Goal: Task Accomplishment & Management: Manage account settings

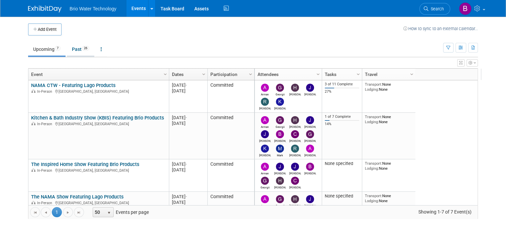
click at [77, 51] on link "Past 26" at bounding box center [80, 49] width 27 height 13
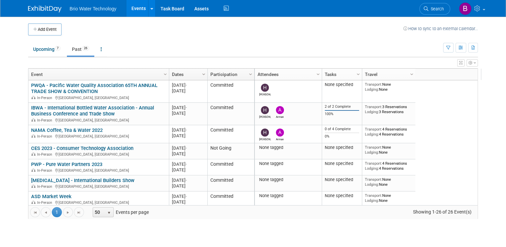
click at [201, 75] on span "Column Settings" at bounding box center [203, 74] width 5 height 5
click at [211, 85] on span "Sort Ascending" at bounding box center [223, 84] width 54 height 10
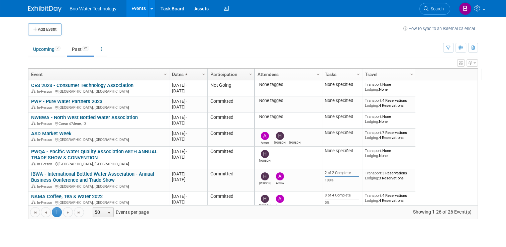
click at [201, 74] on span "Column Settings" at bounding box center [203, 74] width 5 height 5
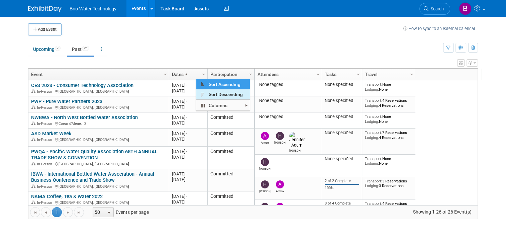
click at [212, 94] on span "Sort Descending" at bounding box center [223, 94] width 54 height 10
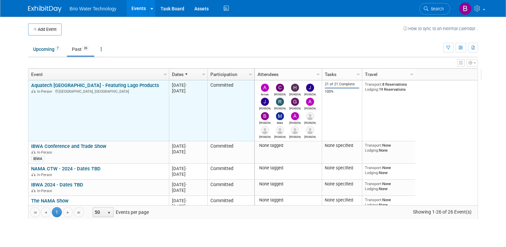
click at [107, 83] on link "Aquatech [GEOGRAPHIC_DATA] - Featuring Lago Products" at bounding box center [95, 85] width 128 height 6
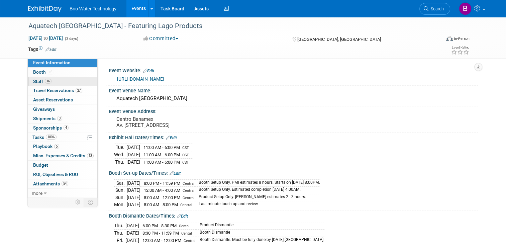
click at [38, 82] on span "Staff 16" at bounding box center [42, 81] width 18 height 5
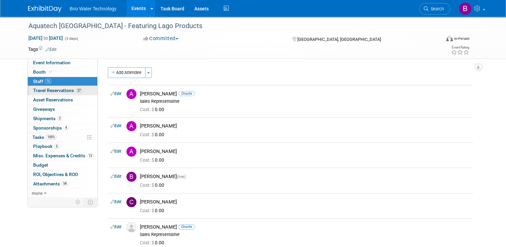
click at [40, 89] on span "Travel Reservations 27" at bounding box center [57, 90] width 49 height 5
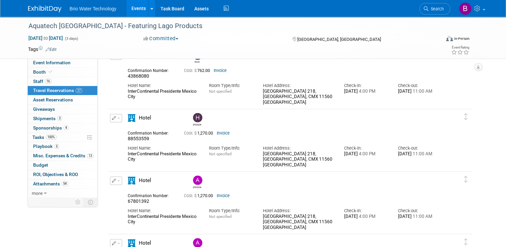
scroll to position [1194, 0]
click at [218, 132] on link "Invoice" at bounding box center [223, 132] width 13 height 5
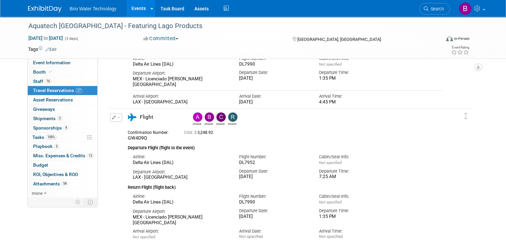
scroll to position [2242, 0]
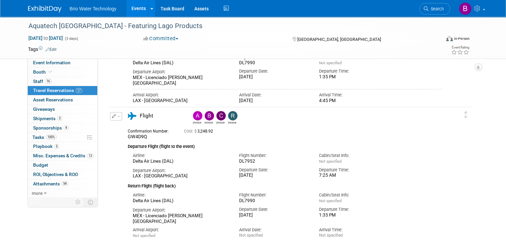
click at [115, 146] on div "Edit Reservation Angela Ryan" at bounding box center [285, 175] width 354 height 126
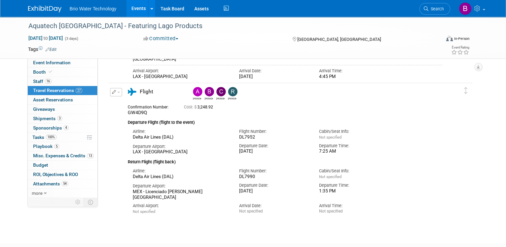
scroll to position [2267, 0]
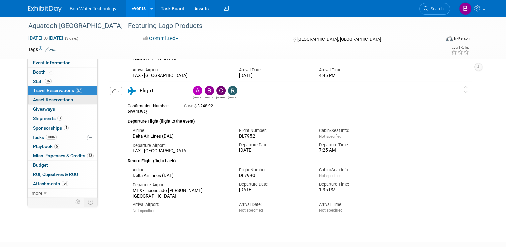
click at [51, 99] on span "Asset Reservations 0" at bounding box center [53, 99] width 40 height 5
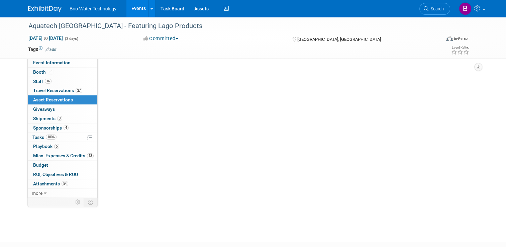
scroll to position [0, 0]
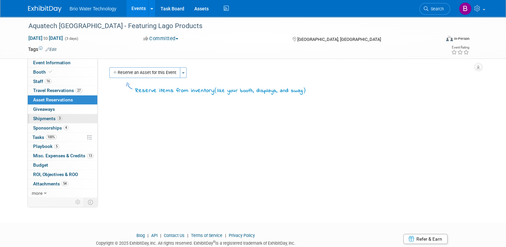
click at [41, 118] on span "Shipments 3" at bounding box center [47, 118] width 29 height 5
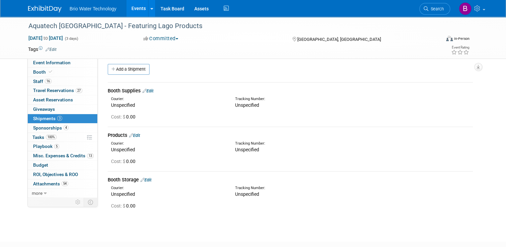
scroll to position [3, 0]
click at [40, 90] on span "Travel Reservations 27" at bounding box center [57, 90] width 49 height 5
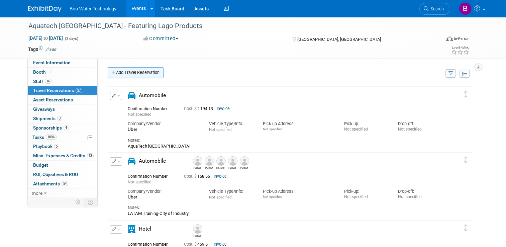
click at [137, 71] on link "Add Travel Reservation" at bounding box center [136, 72] width 56 height 11
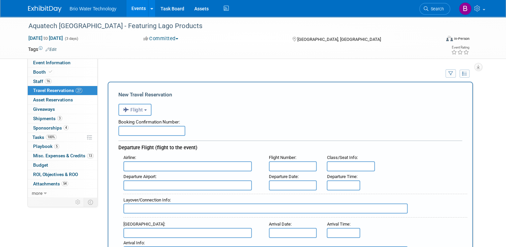
click at [140, 108] on button "Flight" at bounding box center [134, 110] width 33 height 12
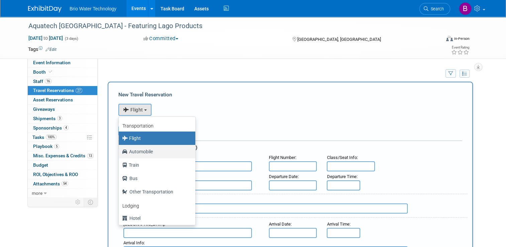
click at [139, 151] on label "Automobile" at bounding box center [155, 151] width 67 height 11
click at [120, 151] on input "Automobile" at bounding box center [117, 150] width 4 height 4
select select "4"
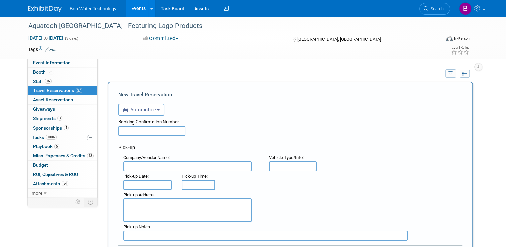
click at [147, 130] on input "text" at bounding box center [151, 131] width 67 height 10
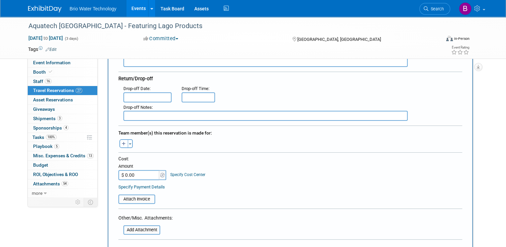
scroll to position [174, 0]
type input "[PERSON_NAME]"
click at [125, 173] on input "$ 0.00" at bounding box center [139, 175] width 42 height 10
type input "$ 4,612.40"
click at [189, 188] on table "Attach Invoice" at bounding box center [290, 195] width 344 height 15
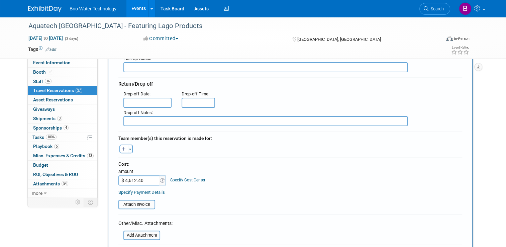
scroll to position [171, 0]
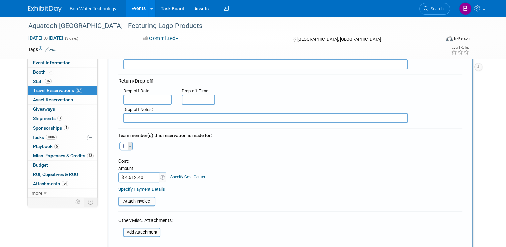
click at [128, 141] on button "Toggle Dropdown" at bounding box center [130, 145] width 5 height 9
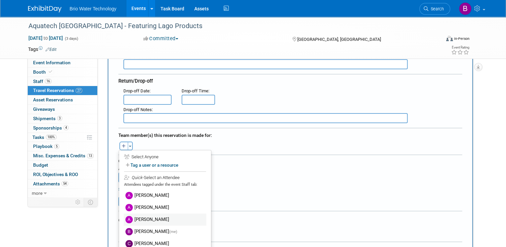
click at [140, 213] on label "Arturo Martinovich" at bounding box center [165, 219] width 83 height 12
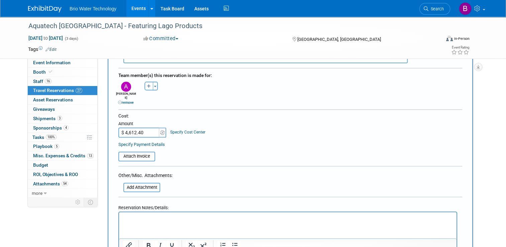
scroll to position [230, 0]
click at [128, 153] on input "file" at bounding box center [115, 157] width 80 height 8
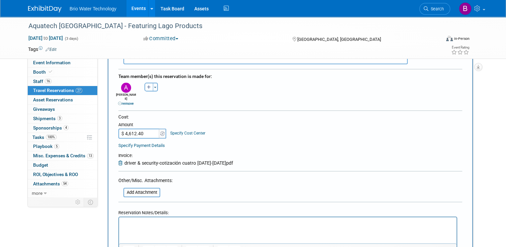
drag, startPoint x: 269, startPoint y: 128, endPoint x: 409, endPoint y: 128, distance: 139.8
click at [409, 128] on div "Cost: Amount $ 4,612.40 Specify Cost Center Cost Center -- Not Specified --" at bounding box center [290, 126] width 344 height 24
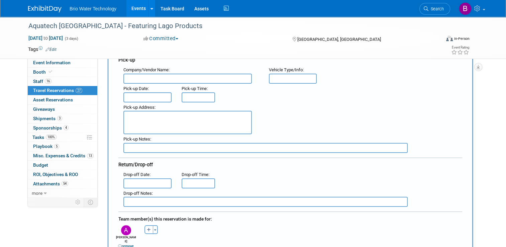
scroll to position [31, 0]
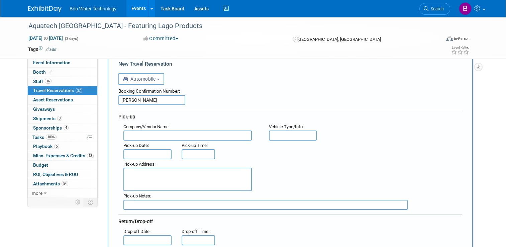
click at [169, 131] on input "text" at bounding box center [187, 135] width 128 height 10
type input "Cotizacion Elaborada Especialmente"
click at [290, 133] on input "text" at bounding box center [293, 135] width 48 height 10
type input "Suburban"
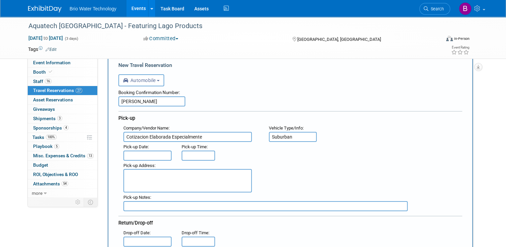
scroll to position [25, 0]
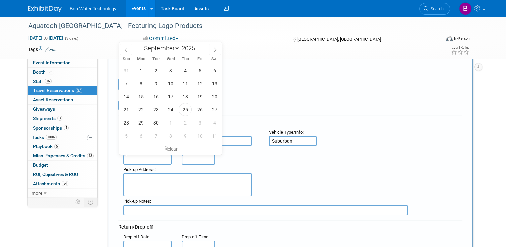
click at [139, 158] on input "text" at bounding box center [147, 159] width 48 height 10
click at [142, 73] on span "1" at bounding box center [140, 70] width 13 height 13
type input "Sep 1, 2025"
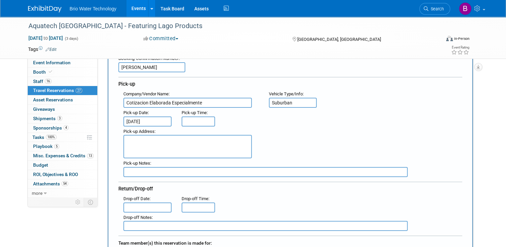
scroll to position [64, 0]
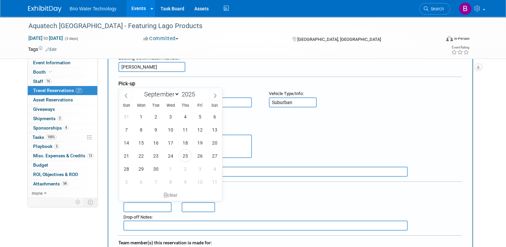
click at [143, 203] on input "text" at bounding box center [147, 207] width 48 height 10
click at [202, 119] on span "5" at bounding box center [199, 116] width 13 height 13
type input "Sep 5, 2025"
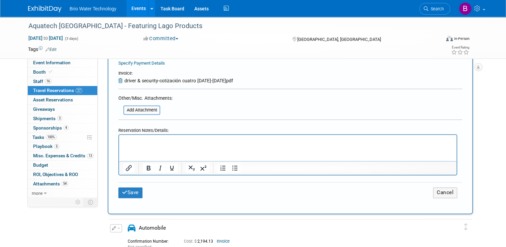
scroll to position [313, 0]
click at [136, 106] on input "file" at bounding box center [120, 110] width 80 height 8
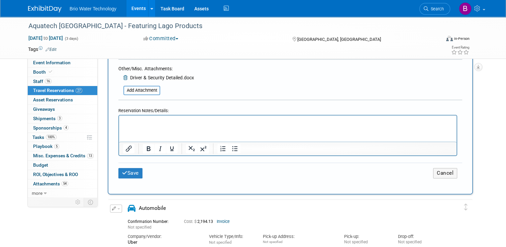
scroll to position [342, 0]
click at [132, 168] on button "Save" at bounding box center [130, 173] width 24 height 10
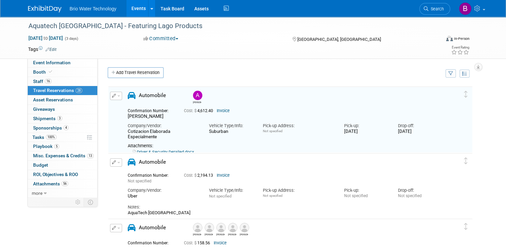
scroll to position [0, 0]
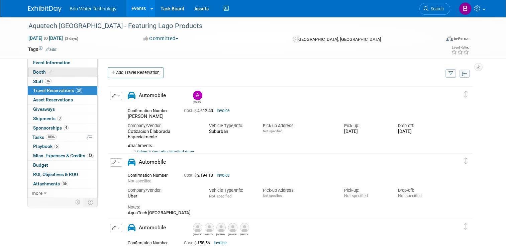
click at [34, 71] on span "Booth" at bounding box center [43, 71] width 20 height 5
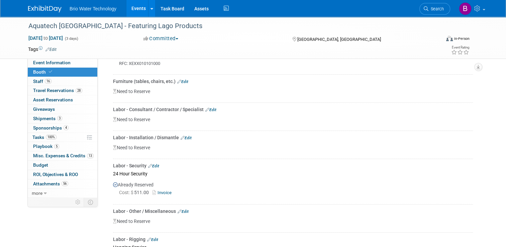
scroll to position [254, 0]
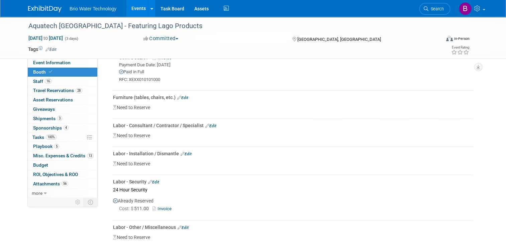
click at [211, 123] on link "Edit" at bounding box center [210, 125] width 11 height 5
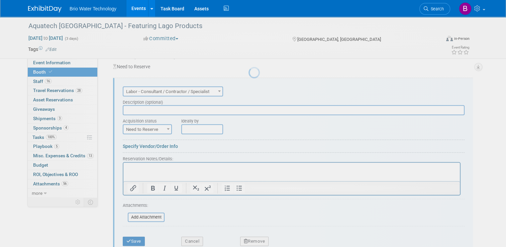
scroll to position [296, 0]
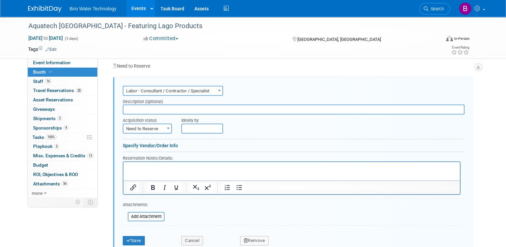
click at [171, 107] on input "text" at bounding box center [294, 109] width 342 height 10
type input "Presentation Media-PMI"
click at [165, 125] on span at bounding box center [168, 128] width 7 height 9
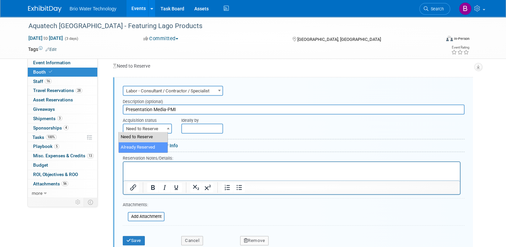
select select "2"
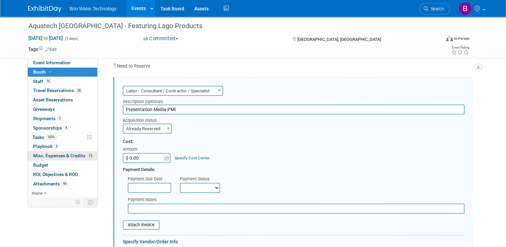
click at [54, 155] on span "Misc. Expenses & Credits 13" at bounding box center [63, 155] width 61 height 5
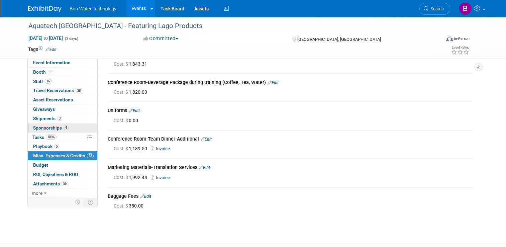
scroll to position [253, 0]
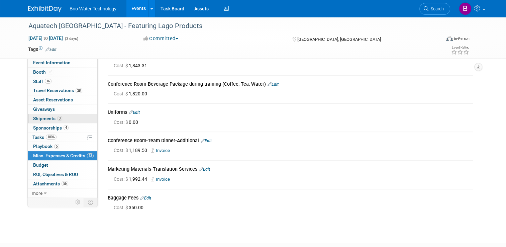
click at [39, 118] on span "Shipments 3" at bounding box center [47, 118] width 29 height 5
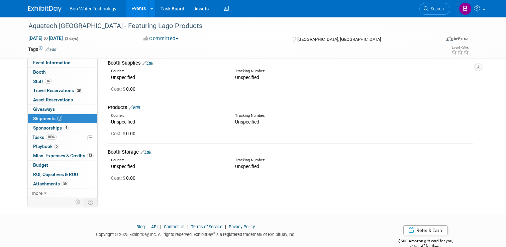
scroll to position [0, 0]
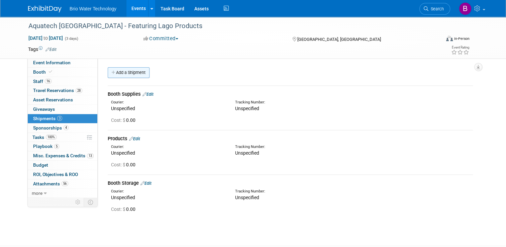
click at [123, 72] on link "Add a Shipment" at bounding box center [129, 72] width 42 height 11
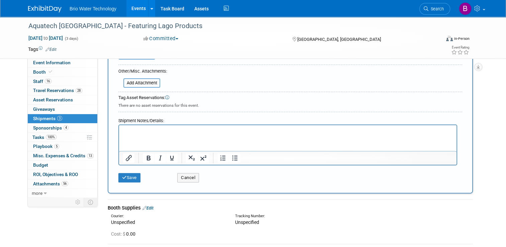
scroll to position [180, 0]
click at [185, 176] on button "Cancel" at bounding box center [188, 177] width 22 height 9
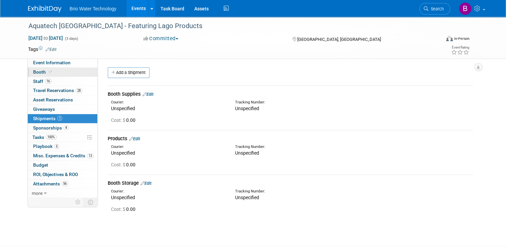
click at [33, 73] on span "Booth" at bounding box center [43, 71] width 20 height 5
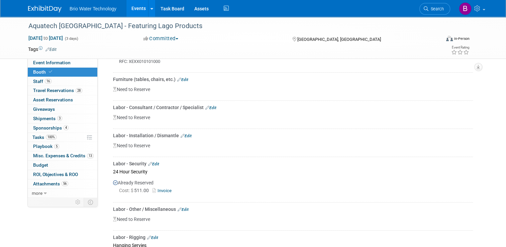
scroll to position [272, 0]
click at [210, 107] on link "Edit" at bounding box center [210, 108] width 11 height 5
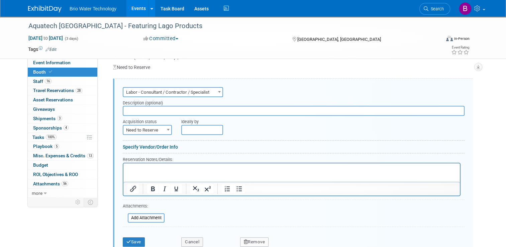
scroll to position [296, 0]
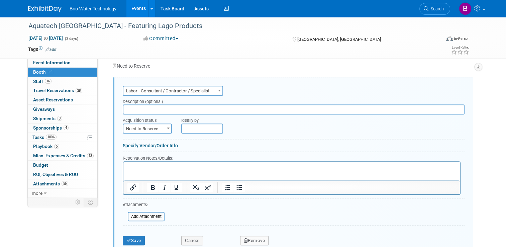
click at [193, 105] on input "text" at bounding box center [294, 109] width 342 height 10
type input "Presentation Media-PMI"
click at [165, 125] on span at bounding box center [168, 128] width 7 height 9
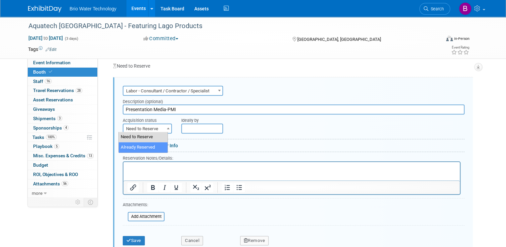
select select "2"
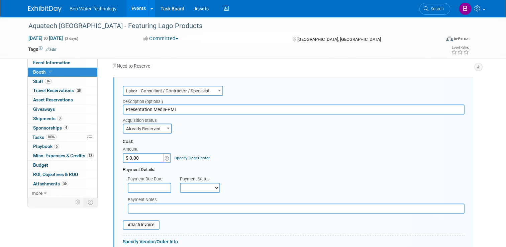
click at [138, 160] on input "$ 0.00" at bounding box center [144, 158] width 42 height 10
click at [128, 155] on input "$ 0.00" at bounding box center [144, 158] width 42 height 10
type input "$ 25,005.47"
click at [237, 166] on div "Payment Details:" at bounding box center [294, 168] width 342 height 10
click at [211, 184] on select "Not Paid Yet Partially Paid Paid in Full" at bounding box center [200, 188] width 40 height 10
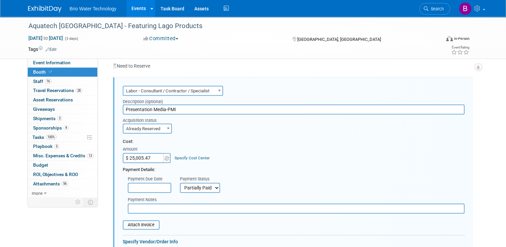
click at [180, 183] on select "Not Paid Yet Partially Paid Paid in Full" at bounding box center [200, 188] width 40 height 10
click at [211, 184] on select "Not Paid Yet Partially Paid Paid in Full" at bounding box center [200, 188] width 40 height 10
select select "1"
click at [180, 183] on select "Not Paid Yet Partially Paid Paid in Full" at bounding box center [200, 188] width 40 height 10
click at [174, 207] on input "text" at bounding box center [296, 208] width 337 height 10
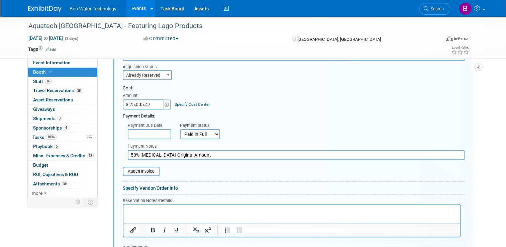
scroll to position [349, 0]
type input "50% Retainer-Original Amount"
click at [138, 167] on input "file" at bounding box center [119, 171] width 80 height 8
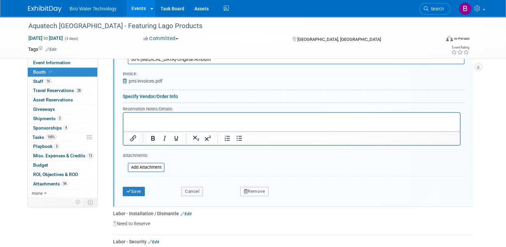
scroll to position [445, 0]
click at [132, 187] on button "Save" at bounding box center [134, 190] width 22 height 9
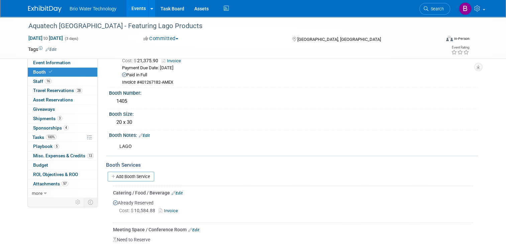
scroll to position [0, 0]
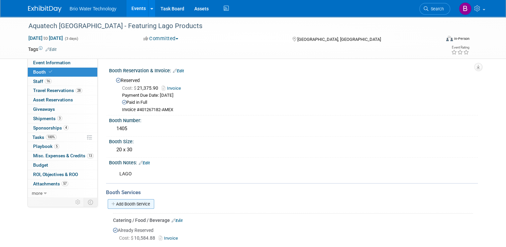
click at [138, 204] on link "Add Booth Service" at bounding box center [131, 204] width 46 height 10
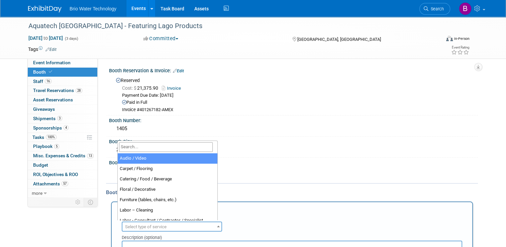
click at [215, 226] on span at bounding box center [218, 226] width 7 height 9
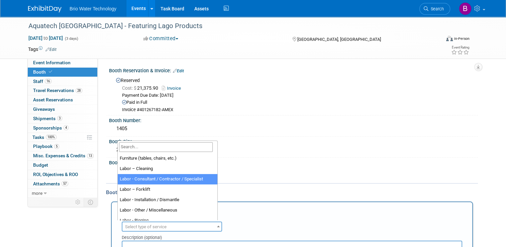
select select "12"
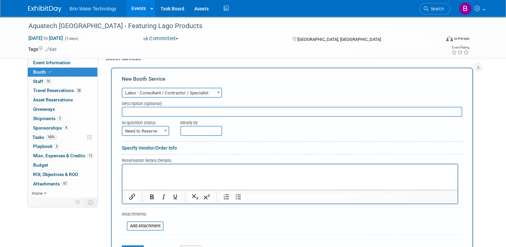
scroll to position [142, 0]
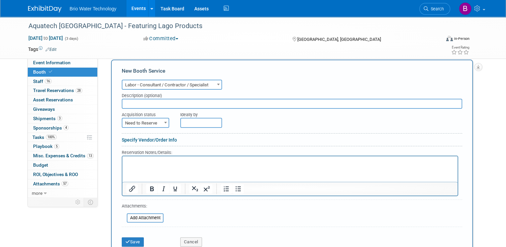
click at [171, 103] on input "text" at bounding box center [292, 104] width 340 height 10
type input "Presentation Media-PMI"
click at [157, 121] on span "Need to Reserve" at bounding box center [145, 122] width 46 height 9
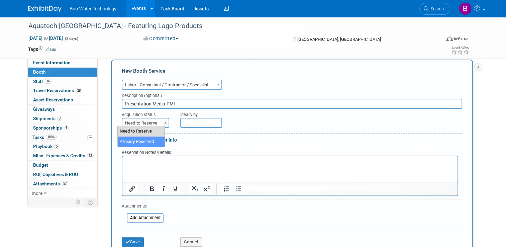
select select "2"
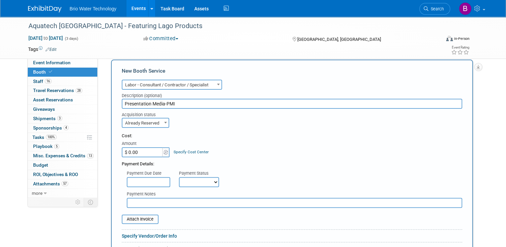
click at [146, 148] on input "$ 0.00" at bounding box center [143, 152] width 42 height 10
type input "$ 34,644.59"
click at [208, 179] on select "Not Paid Yet Partially Paid Paid in Full" at bounding box center [199, 182] width 40 height 10
select select "1"
click at [179, 177] on select "Not Paid Yet Partially Paid Paid in Full" at bounding box center [199, 182] width 40 height 10
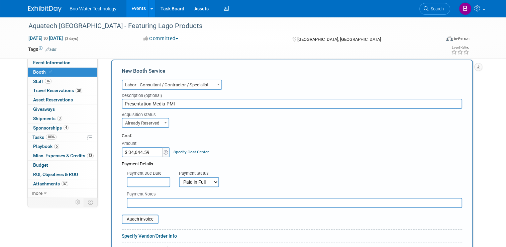
click at [149, 200] on input "text" at bounding box center [294, 203] width 335 height 10
type input "40% Due-Final Cost with Labor"
click at [136, 217] on input "file" at bounding box center [118, 219] width 80 height 8
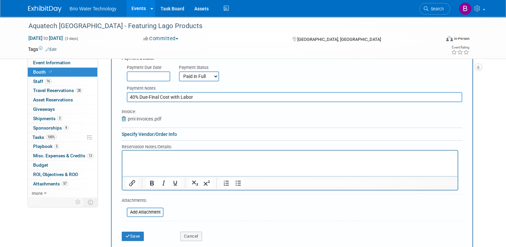
scroll to position [263, 0]
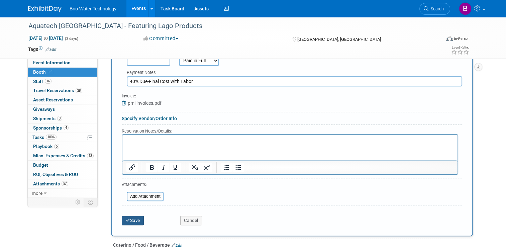
click at [130, 219] on button "Save" at bounding box center [133, 220] width 22 height 9
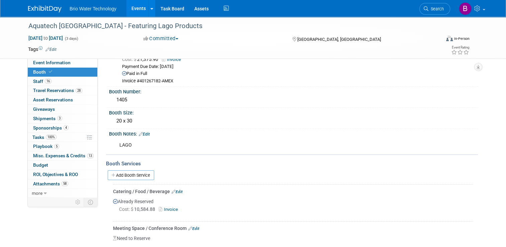
scroll to position [0, 0]
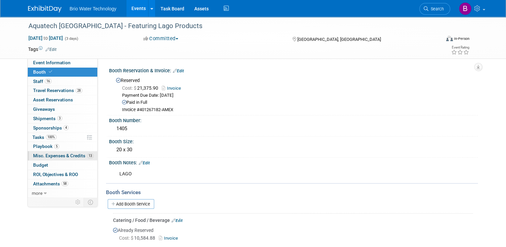
click at [41, 155] on span "Misc. Expenses & Credits 13" at bounding box center [63, 155] width 61 height 5
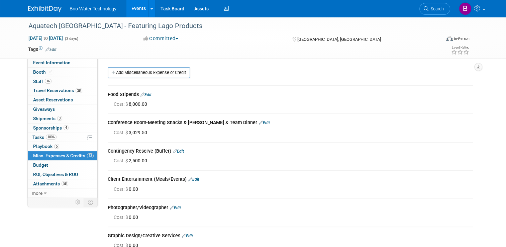
click at [144, 95] on link "Edit" at bounding box center [145, 94] width 11 height 5
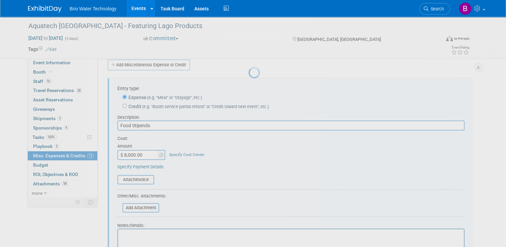
scroll to position [10, 0]
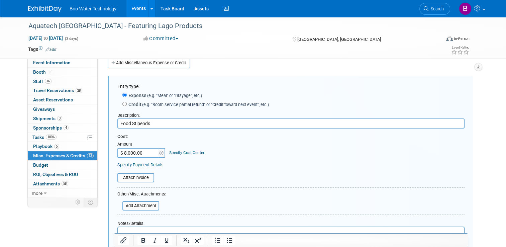
click at [121, 153] on input "$ 8,000.00" at bounding box center [138, 153] width 42 height 10
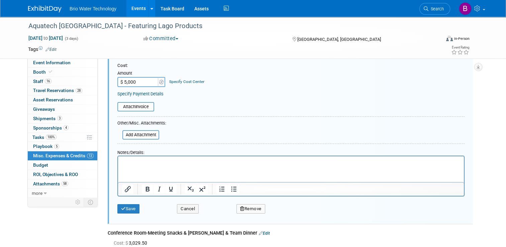
scroll to position [90, 0]
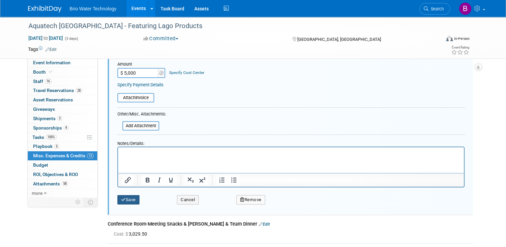
type input "$ 5,000.00"
click at [128, 199] on button "Save" at bounding box center [128, 199] width 22 height 9
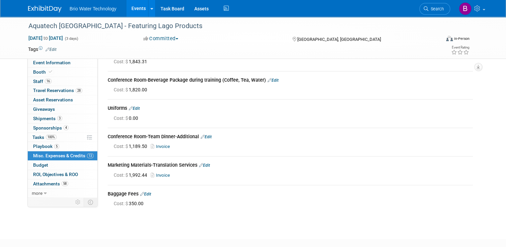
scroll to position [0, 0]
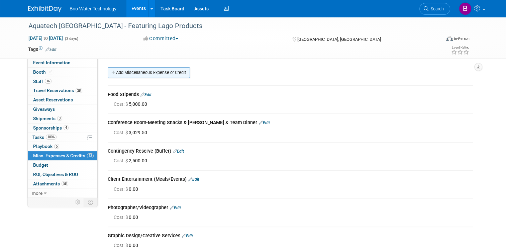
click at [159, 73] on link "Add Miscellaneous Expense or Credit" at bounding box center [149, 72] width 82 height 11
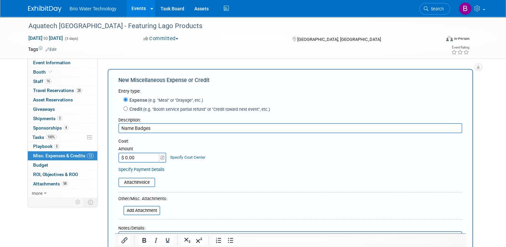
type input "Name Badges"
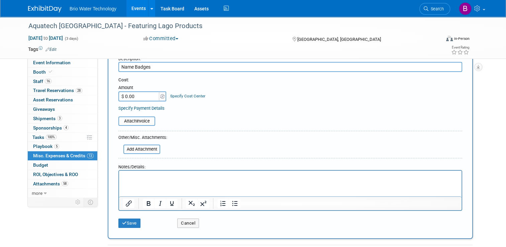
scroll to position [63, 0]
click at [141, 94] on input "$ 0.00" at bounding box center [139, 95] width 42 height 10
type input "$ 562.70"
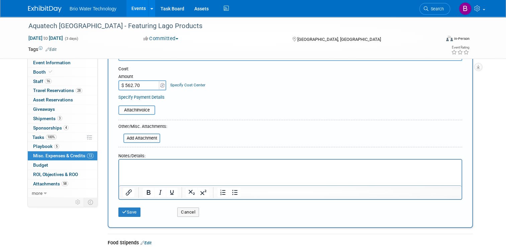
scroll to position [76, 0]
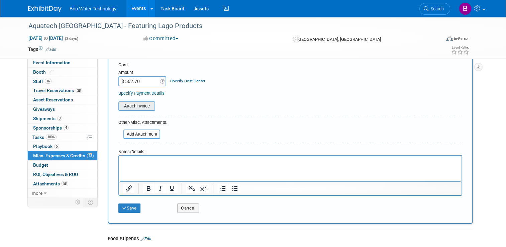
click at [131, 104] on input "file" at bounding box center [115, 106] width 80 height 8
click at [142, 107] on input "file" at bounding box center [115, 106] width 80 height 8
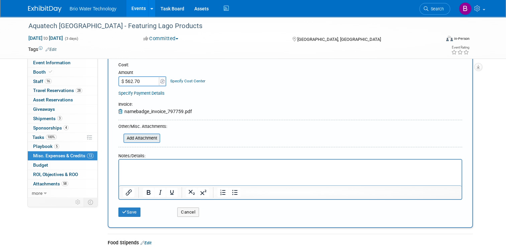
click at [147, 136] on input "file" at bounding box center [120, 138] width 80 height 8
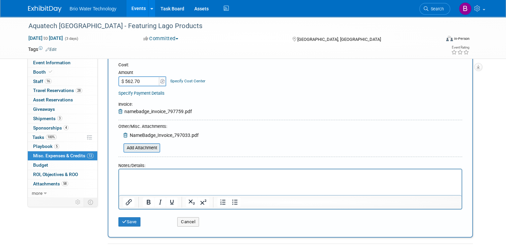
click at [142, 146] on input "file" at bounding box center [120, 148] width 80 height 8
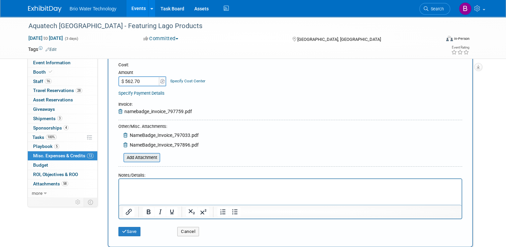
click at [151, 157] on input "file" at bounding box center [120, 157] width 80 height 8
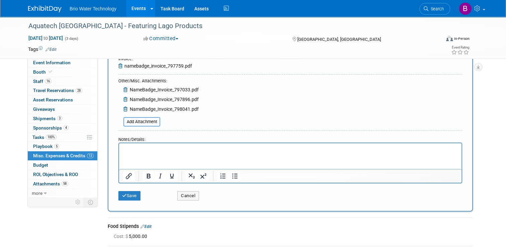
scroll to position [124, 0]
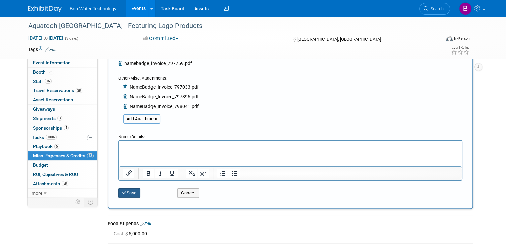
click at [131, 193] on button "Save" at bounding box center [129, 192] width 22 height 9
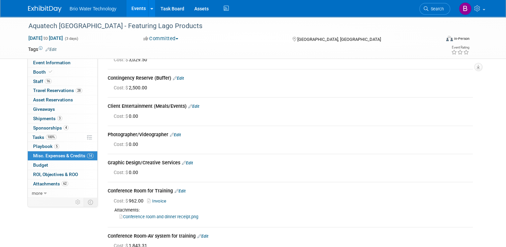
scroll to position [0, 0]
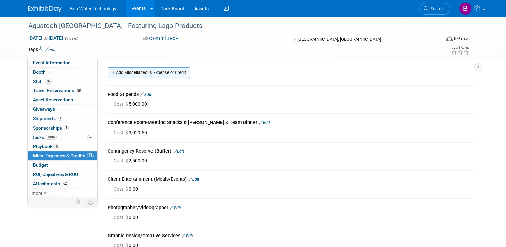
click at [138, 73] on link "Add Miscellaneous Expense or Credit" at bounding box center [149, 72] width 82 height 11
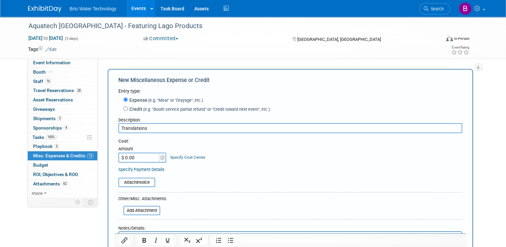
type input "Translations"
click at [126, 157] on input "$ 0.00" at bounding box center [139, 157] width 42 height 10
type input "$ 1,992.44"
click at [205, 165] on div "Cost: Amount $ 1,992.44 Specify Cost Center Cost Center -- Not Specified --" at bounding box center [290, 155] width 344 height 34
click at [118, 128] on input "Translations" at bounding box center [290, 128] width 344 height 10
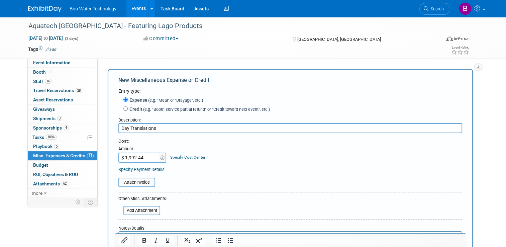
click at [152, 129] on input "Day Translations" at bounding box center [290, 128] width 344 height 10
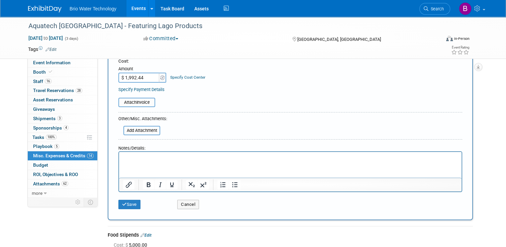
scroll to position [76, 0]
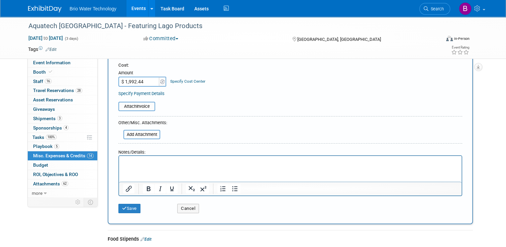
type input "Day Translations-Marketing Materials"
click at [139, 106] on input "file" at bounding box center [115, 106] width 80 height 8
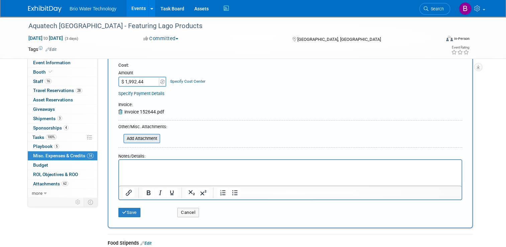
click at [146, 139] on input "file" at bounding box center [120, 138] width 80 height 8
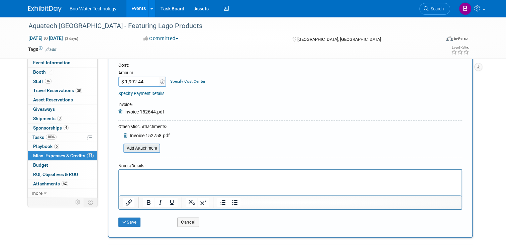
click at [136, 147] on input "file" at bounding box center [120, 148] width 80 height 8
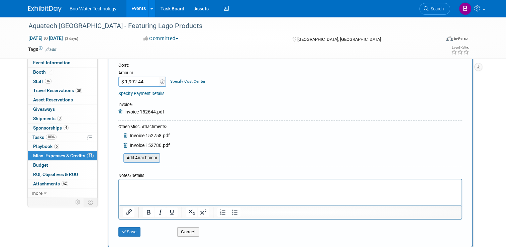
click at [133, 159] on input "file" at bounding box center [120, 158] width 80 height 8
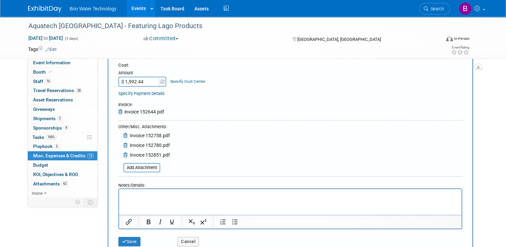
click at [219, 137] on form "Entry type: Expense (e.g. "Meal" or "Drayage", etc.) Credit (e.g. "Booth servic…" at bounding box center [290, 131] width 344 height 238
click at [145, 169] on input "file" at bounding box center [120, 168] width 80 height 8
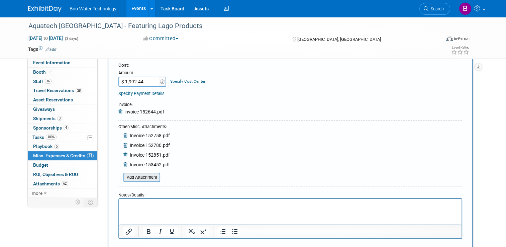
click at [143, 178] on input "file" at bounding box center [120, 177] width 80 height 8
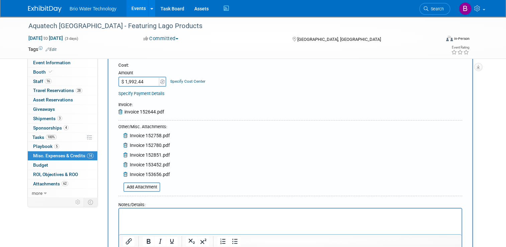
click at [223, 167] on form "Entry type: Expense (e.g. "Meal" or "Drayage", etc.) Credit (e.g. "Booth servic…" at bounding box center [290, 140] width 344 height 257
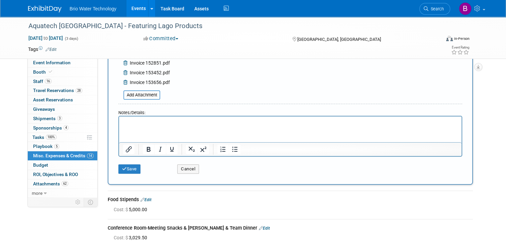
scroll to position [169, 0]
click at [128, 168] on button "Save" at bounding box center [129, 168] width 22 height 9
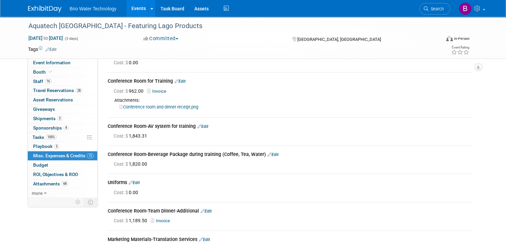
scroll to position [183, 0]
click at [136, 181] on link "Edit" at bounding box center [134, 182] width 11 height 5
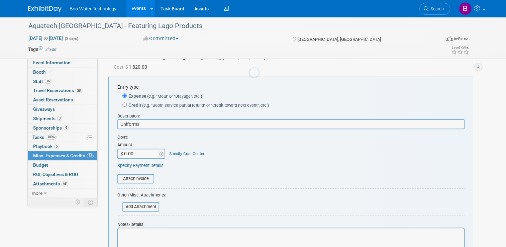
scroll to position [0, 0]
type input "Uniforms-Print On All"
click at [123, 153] on input "$ 0.00" at bounding box center [138, 153] width 42 height 10
type input "$ 2,696.73"
click at [133, 178] on input "file" at bounding box center [114, 179] width 80 height 8
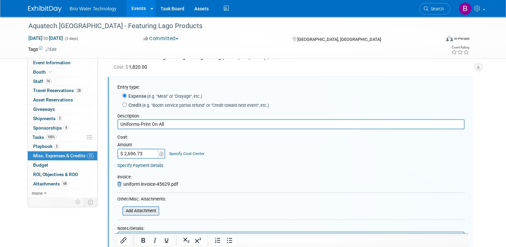
click at [142, 208] on input "file" at bounding box center [119, 211] width 80 height 8
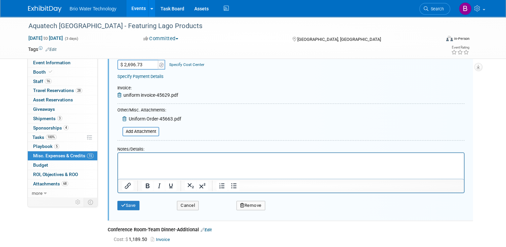
scroll to position [392, 0]
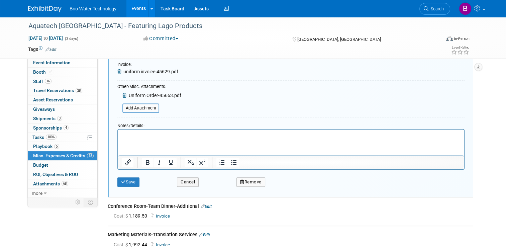
click at [143, 132] on p "Rich Text Area. Press ALT-0 for help." at bounding box center [291, 135] width 338 height 7
click at [128, 181] on button "Save" at bounding box center [128, 181] width 22 height 9
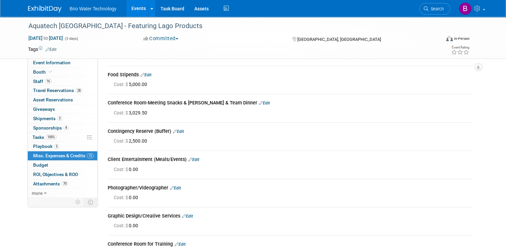
scroll to position [0, 0]
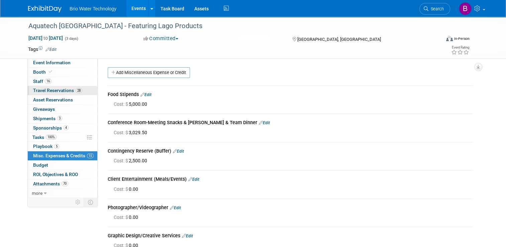
click at [59, 88] on span "Travel Reservations 28" at bounding box center [57, 90] width 49 height 5
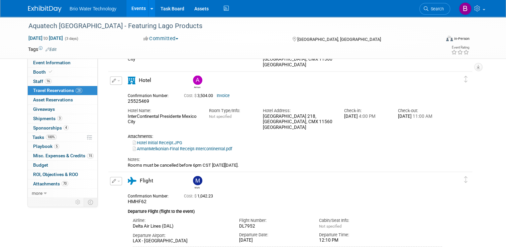
scroll to position [1423, 0]
click at [34, 154] on span "Misc. Expenses & Credits 15" at bounding box center [63, 155] width 61 height 5
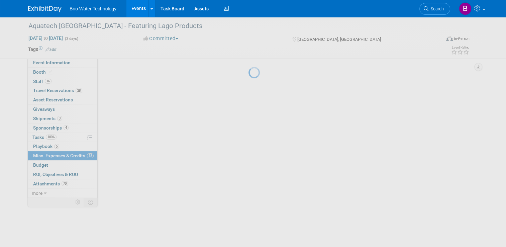
scroll to position [0, 0]
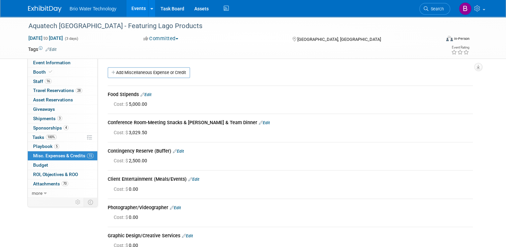
click at [148, 93] on link "Edit" at bounding box center [145, 94] width 11 height 5
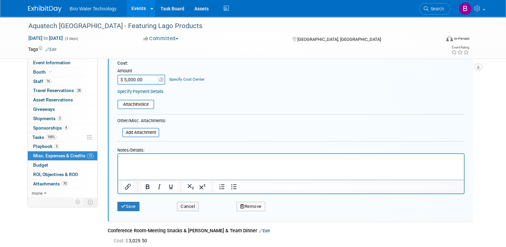
scroll to position [83, 0]
drag, startPoint x: 190, startPoint y: 207, endPoint x: 181, endPoint y: 205, distance: 9.2
click at [181, 205] on button "Cancel" at bounding box center [188, 205] width 22 height 9
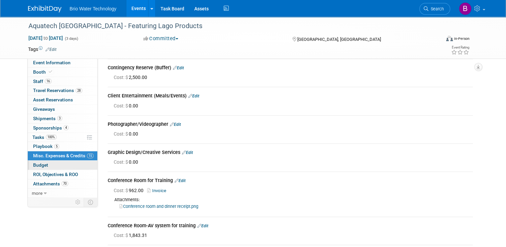
click at [36, 165] on span "Budget" at bounding box center [40, 164] width 15 height 5
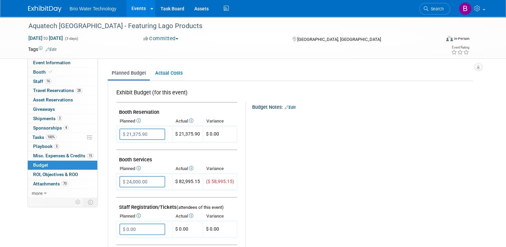
scroll to position [88, 0]
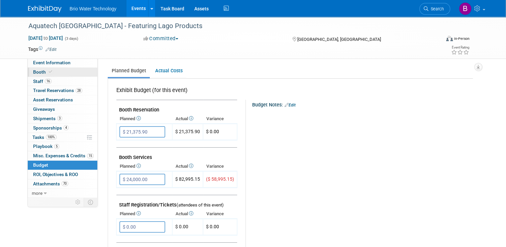
click at [37, 72] on span "Booth" at bounding box center [43, 71] width 20 height 5
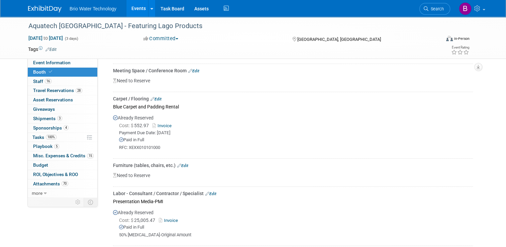
scroll to position [187, 0]
click at [33, 164] on span "Budget" at bounding box center [40, 164] width 15 height 5
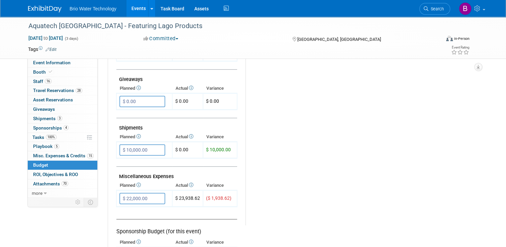
scroll to position [309, 0]
drag, startPoint x: 36, startPoint y: 118, endPoint x: 294, endPoint y: 138, distance: 257.9
click at [294, 138] on div "Budget Notes: Edit X" at bounding box center [356, 52] width 222 height 347
click at [43, 117] on span "Shipments 3" at bounding box center [47, 118] width 29 height 5
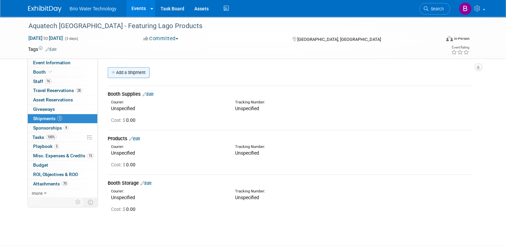
click at [133, 75] on link "Add a Shipment" at bounding box center [129, 72] width 42 height 11
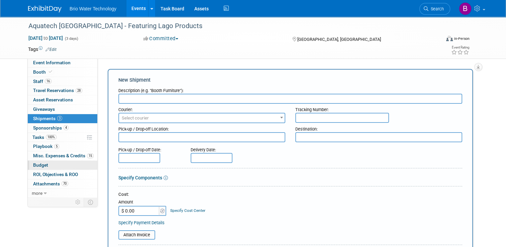
click at [34, 165] on span "Budget" at bounding box center [40, 164] width 15 height 5
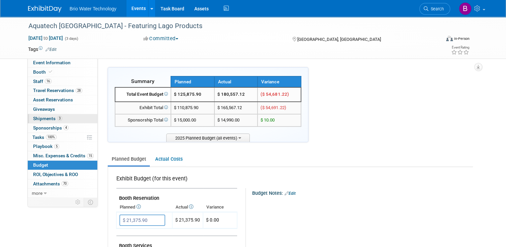
click at [40, 117] on span "Shipments 3" at bounding box center [47, 118] width 29 height 5
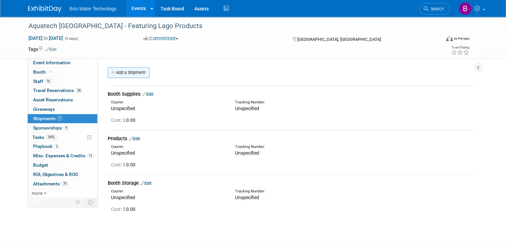
click at [120, 73] on link "Add a Shipment" at bounding box center [129, 72] width 42 height 11
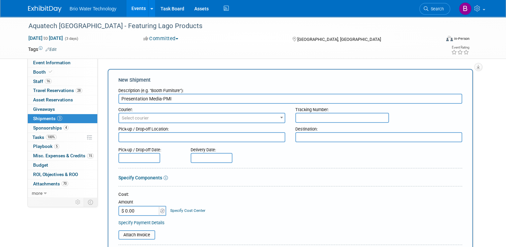
type input "Presentation Media-PMI"
click at [276, 115] on span "Select courier" at bounding box center [202, 117] width 166 height 9
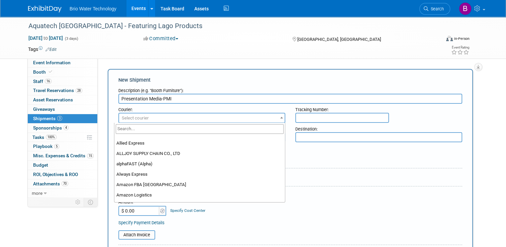
scroll to position [268, 0]
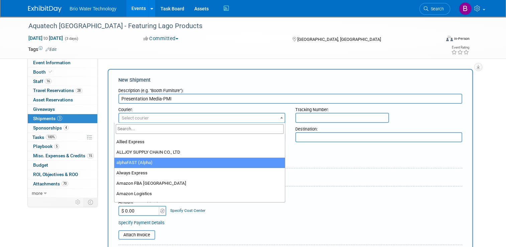
click at [380, 205] on div "Cost: Amount $ 0.00 Specify Cost Center Cost Center -- Not Specified --" at bounding box center [290, 203] width 344 height 24
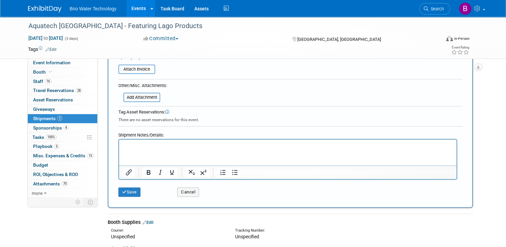
scroll to position [167, 0]
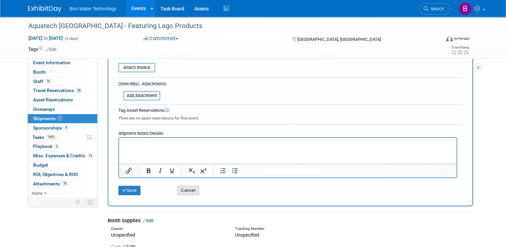
click at [182, 186] on button "Cancel" at bounding box center [188, 190] width 22 height 9
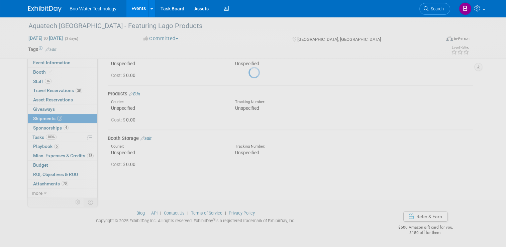
scroll to position [0, 0]
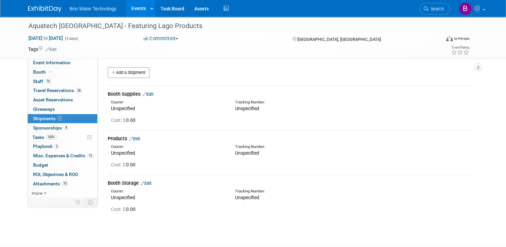
click at [150, 94] on link "Edit" at bounding box center [147, 94] width 11 height 5
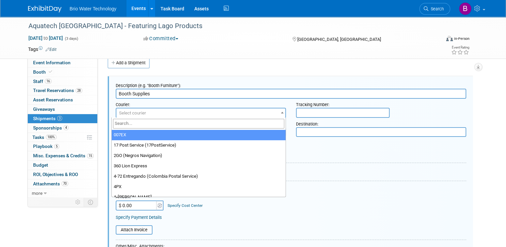
click at [249, 111] on span "Select courier" at bounding box center [200, 112] width 169 height 9
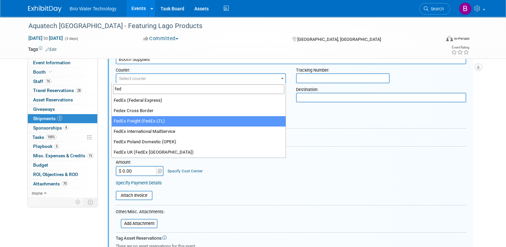
scroll to position [43, 0]
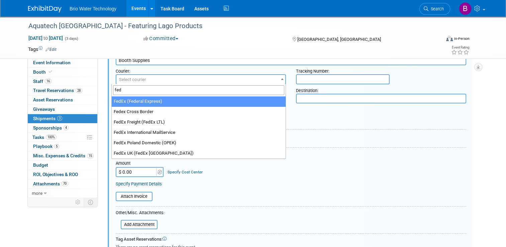
click at [188, 90] on input "fed" at bounding box center [198, 90] width 171 height 10
type input "f"
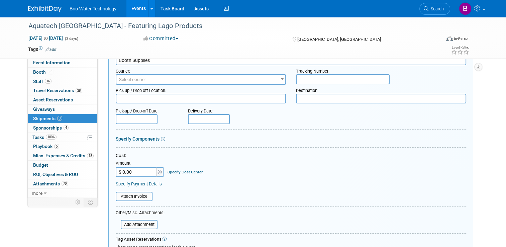
click at [338, 108] on div "Pick-up / Drop-off Date: Delivery Date:" at bounding box center [291, 114] width 360 height 19
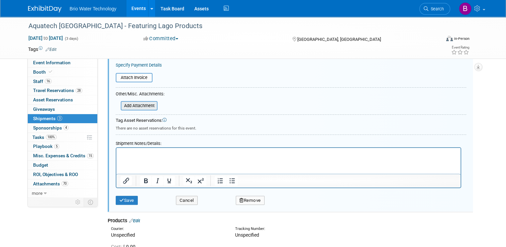
scroll to position [143, 0]
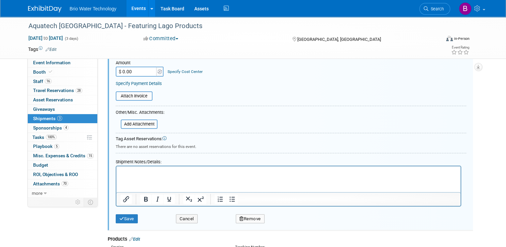
click at [118, 69] on input "$ 0.00" at bounding box center [137, 72] width 42 height 10
type input "$ 500.00"
click at [141, 173] on p "Rich Text Area. Press ALT-0 for help." at bounding box center [288, 172] width 336 height 7
click at [116, 217] on button "Save" at bounding box center [127, 218] width 22 height 9
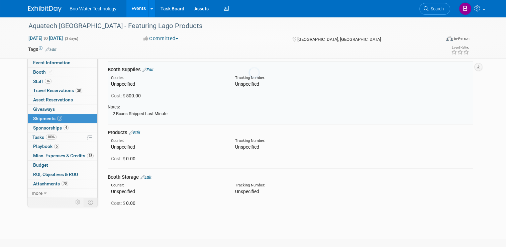
scroll to position [10, 0]
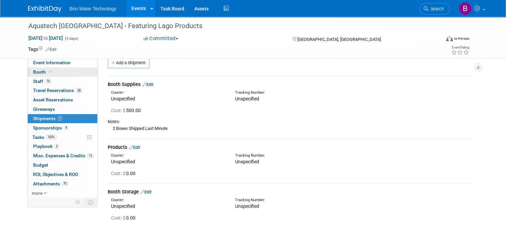
click at [37, 72] on span "Booth" at bounding box center [43, 71] width 20 height 5
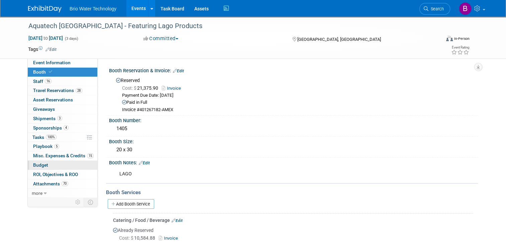
click at [39, 164] on span "Budget" at bounding box center [40, 164] width 15 height 5
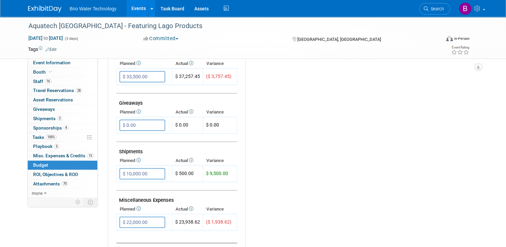
scroll to position [301, 0]
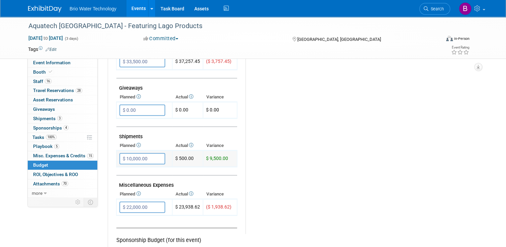
click at [127, 153] on input "$ 10,000.00" at bounding box center [142, 158] width 46 height 11
click at [127, 155] on input "$ 10,000.00" at bounding box center [142, 158] width 46 height 11
type input "$ 1,000.00"
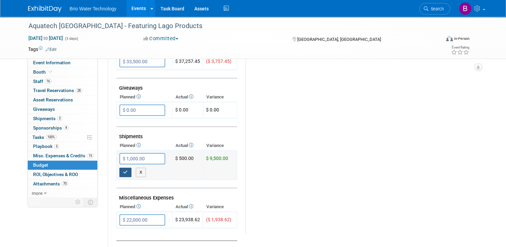
click at [123, 170] on icon "button" at bounding box center [125, 172] width 5 height 4
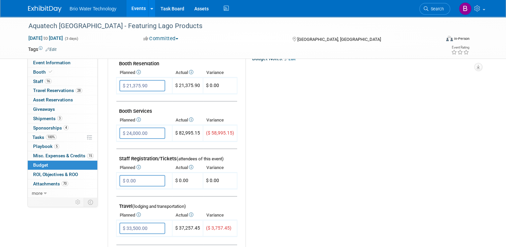
scroll to position [134, 0]
click at [124, 132] on input "$ 24,000.00" at bounding box center [142, 133] width 46 height 11
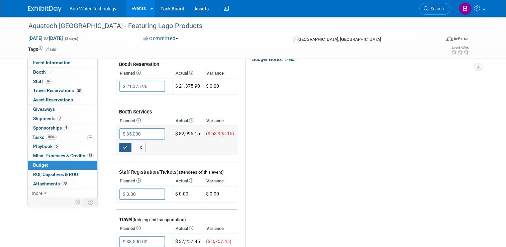
type input "$ 35,000.00"
click at [119, 143] on button "button" at bounding box center [125, 147] width 12 height 9
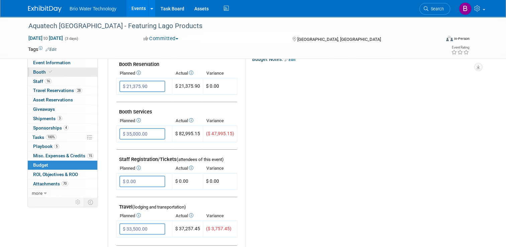
click at [34, 72] on span "Booth" at bounding box center [43, 71] width 20 height 5
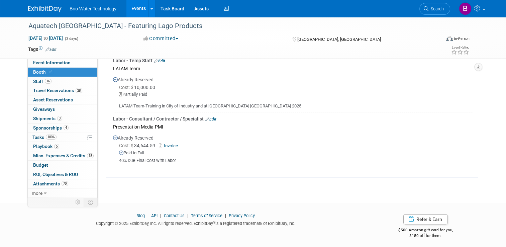
scroll to position [790, 0]
click at [38, 163] on span "Budget" at bounding box center [40, 164] width 15 height 5
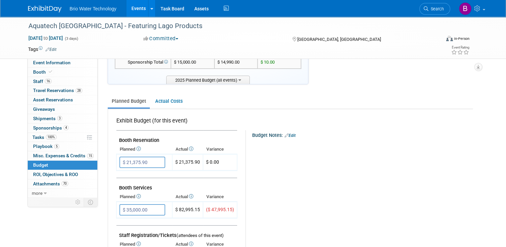
scroll to position [67, 0]
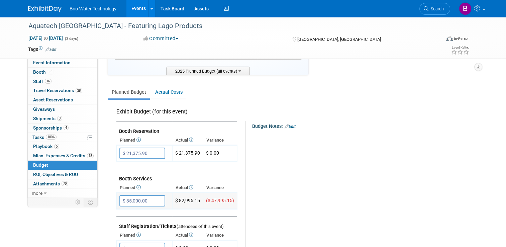
click at [124, 199] on input "$ 35,000.00" at bounding box center [142, 200] width 46 height 11
click at [125, 198] on input "$ 35,000.00" at bounding box center [142, 200] width 46 height 11
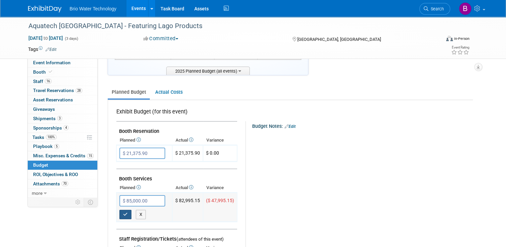
click at [123, 214] on button "button" at bounding box center [125, 214] width 12 height 9
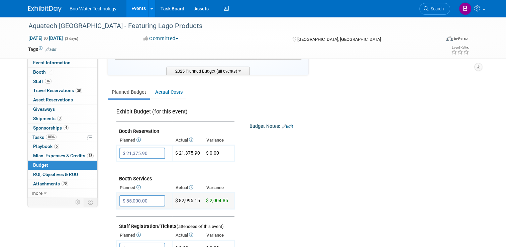
click at [127, 199] on input "$ 85,000.00" at bounding box center [142, 200] width 46 height 11
click at [128, 198] on input "$ 85,000.00" at bounding box center [142, 200] width 46 height 11
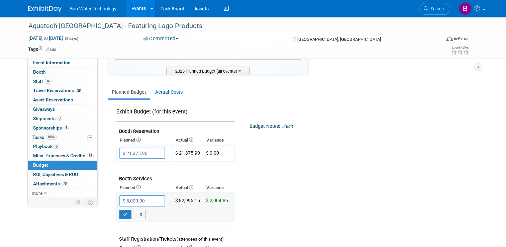
type input "$ 83,000.00"
click at [123, 213] on icon "button" at bounding box center [125, 214] width 5 height 4
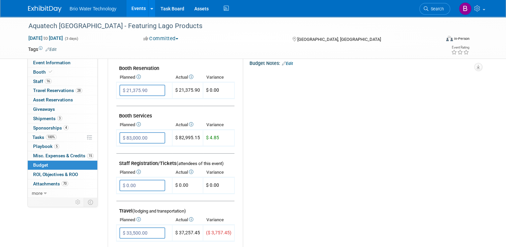
scroll to position [134, 0]
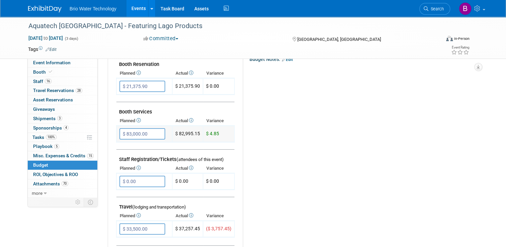
click at [132, 132] on input "$ 83,000.00" at bounding box center [142, 133] width 46 height 11
click at [284, 144] on div "Budget Notes: Edit X" at bounding box center [355, 227] width 224 height 347
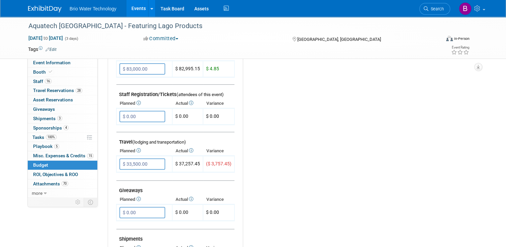
scroll to position [201, 0]
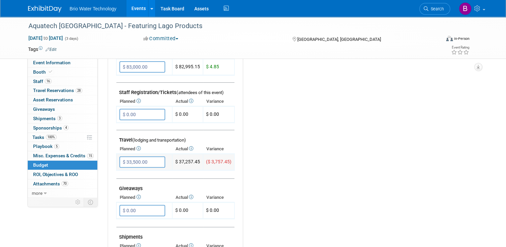
click at [125, 159] on input "$ 33,500.00" at bounding box center [142, 161] width 46 height 11
click at [132, 160] on input "$ 33,500.00" at bounding box center [142, 161] width 46 height 11
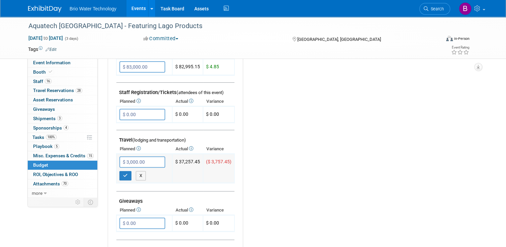
type input "$ 38,000.00"
click at [123, 173] on icon "button" at bounding box center [125, 175] width 5 height 4
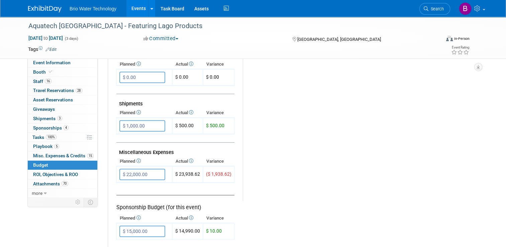
scroll to position [334, 0]
click at [58, 155] on span "Misc. Expenses & Credits 15" at bounding box center [63, 155] width 61 height 5
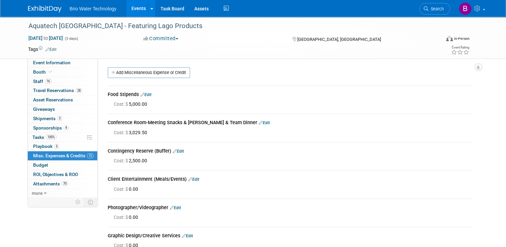
click at [145, 94] on link "Edit" at bounding box center [145, 94] width 11 height 5
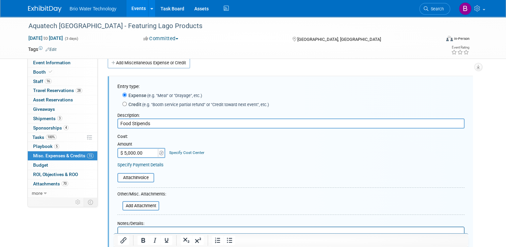
click at [123, 152] on input "$ 5,000.00" at bounding box center [138, 153] width 42 height 10
click at [122, 151] on input "$ 5,000.00" at bounding box center [138, 153] width 42 height 10
type input "$ 3,000.00"
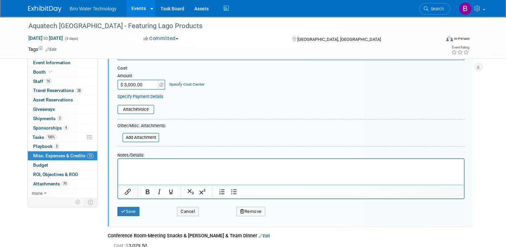
scroll to position [143, 0]
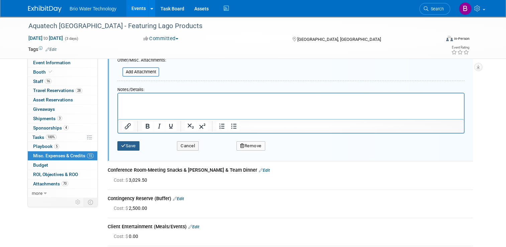
click at [128, 146] on button "Save" at bounding box center [128, 145] width 22 height 9
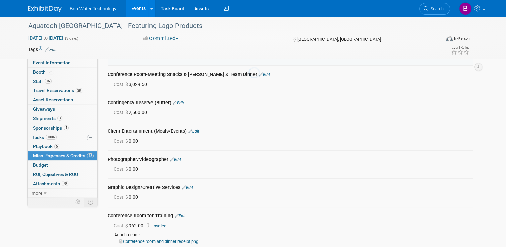
scroll to position [10, 0]
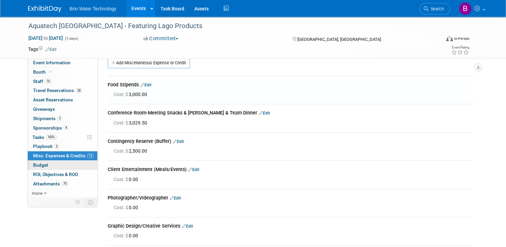
click at [44, 165] on link "Budget" at bounding box center [63, 165] width 70 height 9
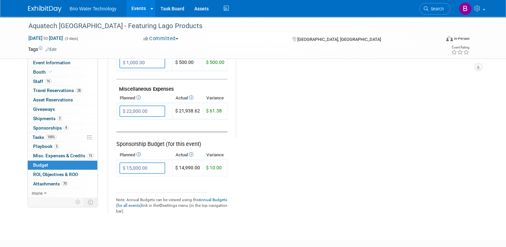
scroll to position [397, 0]
